Goal: Task Accomplishment & Management: Use online tool/utility

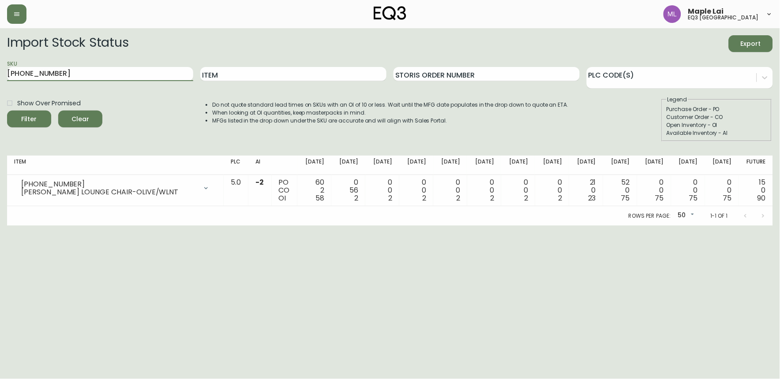
drag, startPoint x: 60, startPoint y: 72, endPoint x: -2, endPoint y: 71, distance: 62.2
click at [0, 71] on html "Maple Lai eq3 vancouver Import Stock Status Export SKU 3060-122-13 Item Storis …" at bounding box center [390, 113] width 780 height 226
